Goal: Obtain resource: Download file/media

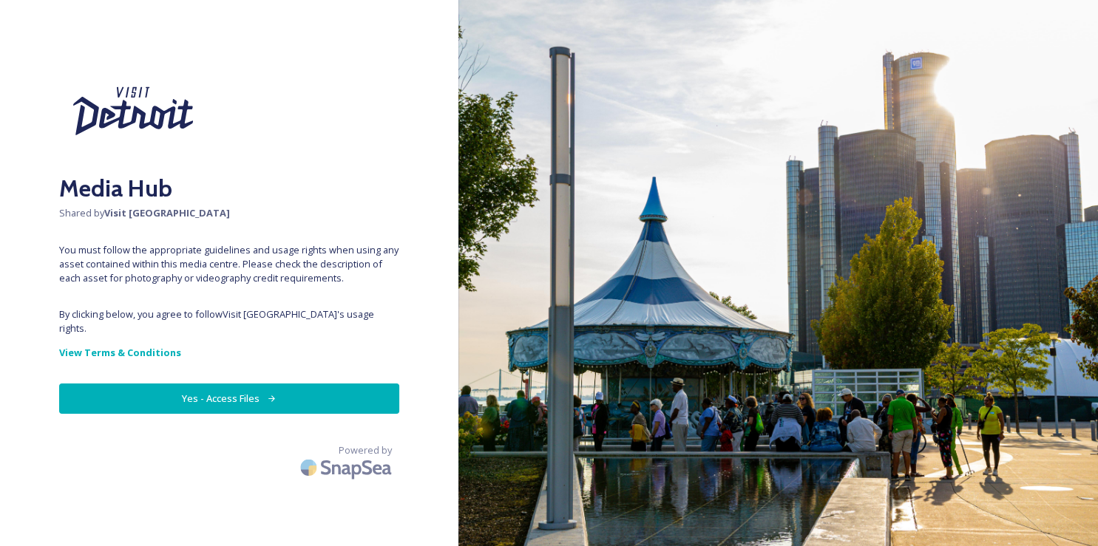
click at [240, 384] on button "Yes - Access Files" at bounding box center [229, 399] width 340 height 30
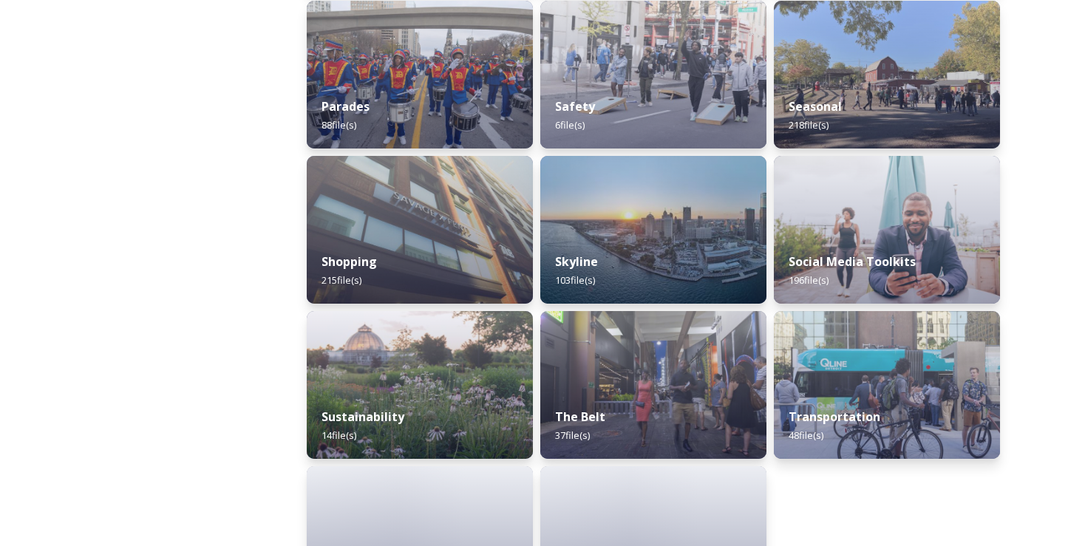
scroll to position [1327, 0]
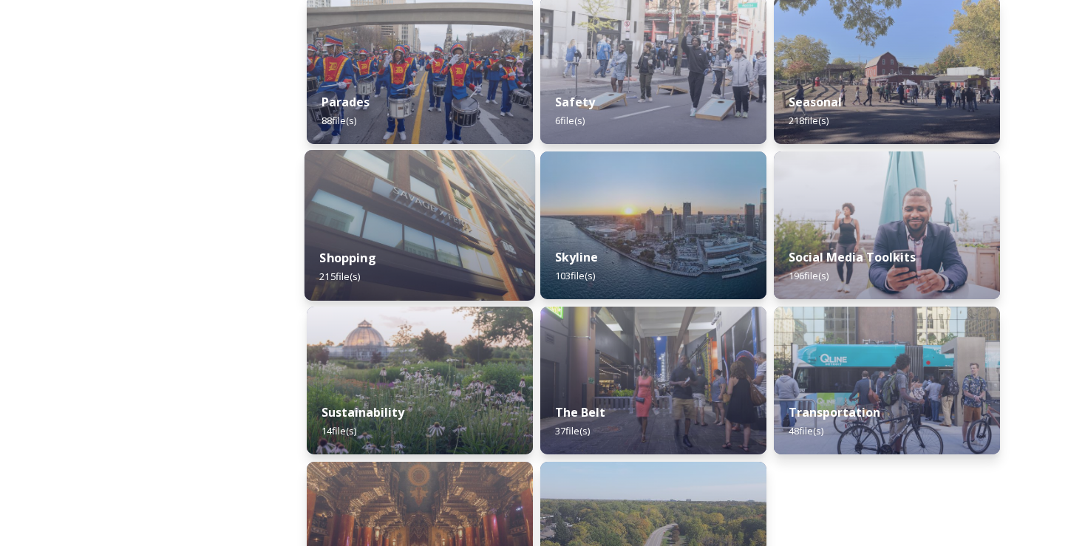
click at [415, 262] on div "Shopping 215 file(s)" at bounding box center [420, 267] width 231 height 67
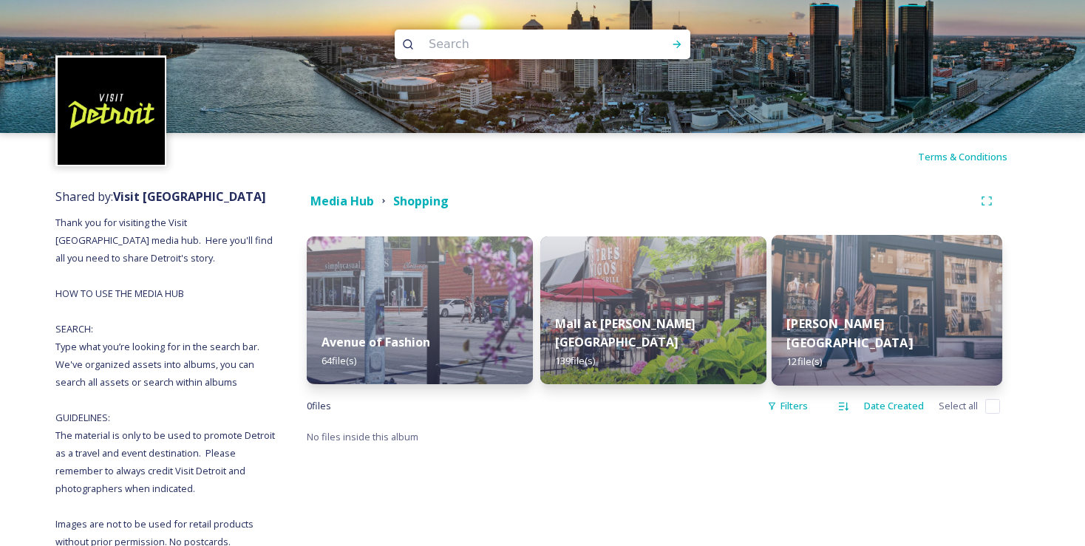
click at [853, 341] on strong "[PERSON_NAME][GEOGRAPHIC_DATA]" at bounding box center [850, 333] width 126 height 35
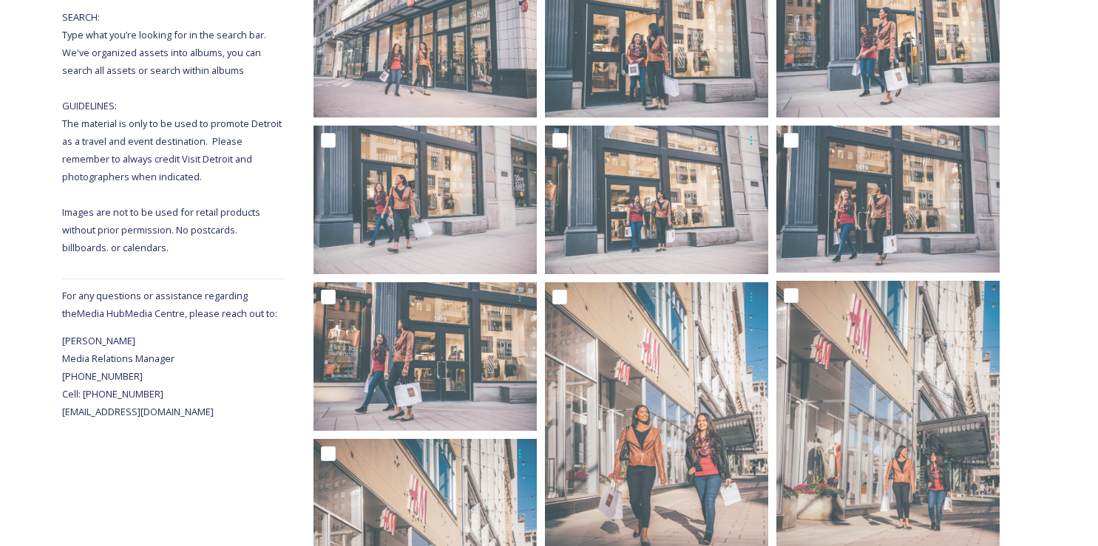
scroll to position [572, 0]
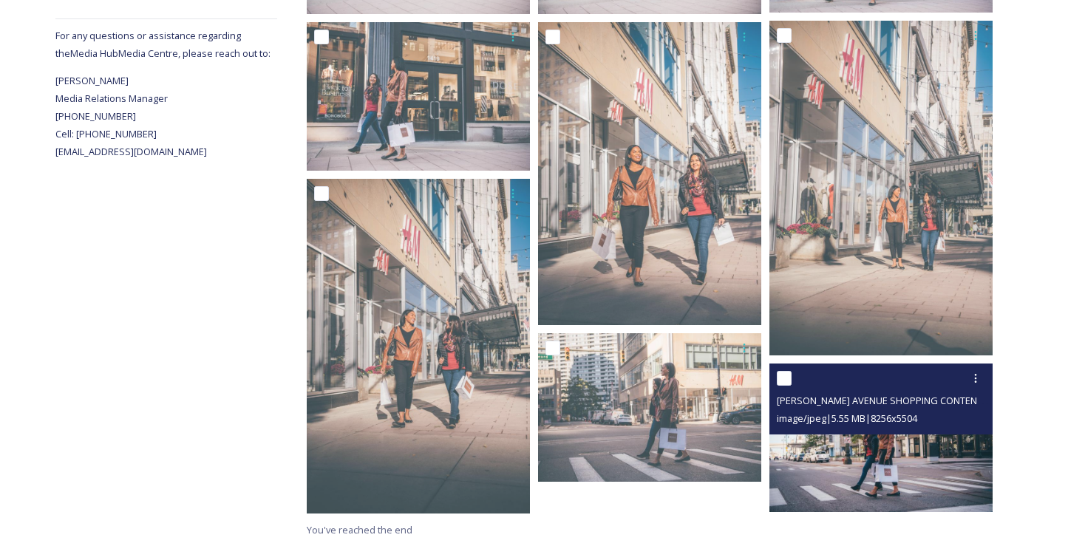
click at [852, 389] on div at bounding box center [883, 378] width 212 height 27
click at [975, 376] on icon at bounding box center [976, 379] width 12 height 12
click at [799, 405] on span "[PERSON_NAME] AVENUE SHOPPING CONTENT EDIT-97-PhotoCredit-[PERSON_NAME]-[DATE].…" at bounding box center [987, 400] width 420 height 14
click at [979, 376] on icon at bounding box center [976, 379] width 12 height 12
click at [958, 413] on span "View File" at bounding box center [955, 411] width 38 height 14
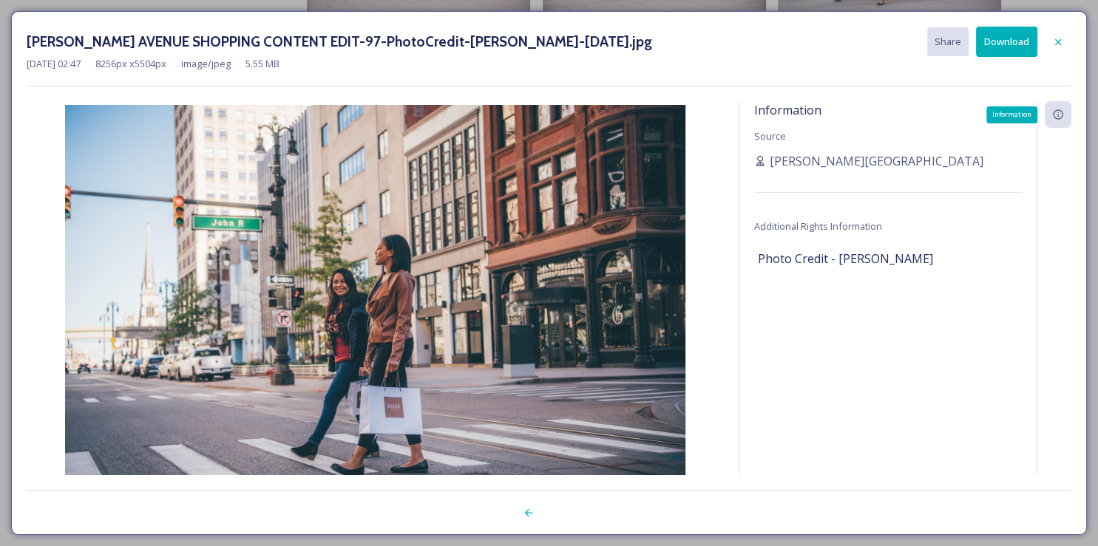
click at [1057, 114] on icon at bounding box center [1058, 115] width 12 height 12
